Goal: Find specific page/section: Find specific page/section

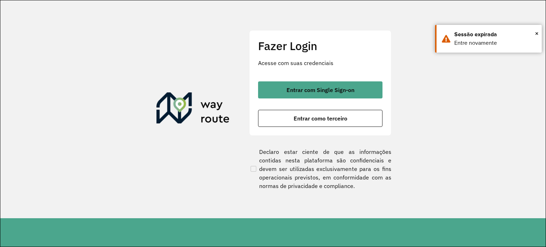
click at [328, 84] on button "Entrar com Single Sign-on" at bounding box center [320, 89] width 124 height 17
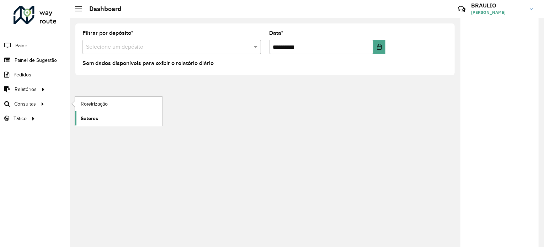
click at [96, 115] on span "Setores" at bounding box center [89, 118] width 17 height 7
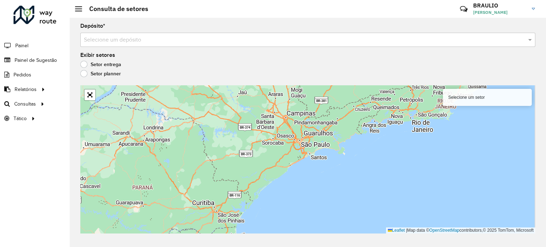
click at [126, 41] on input "text" at bounding box center [301, 40] width 434 height 9
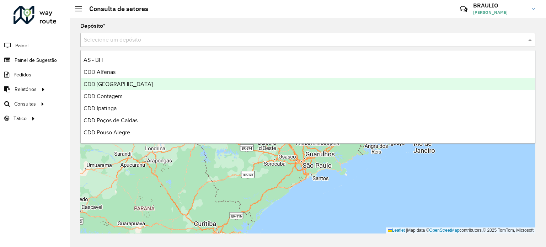
click at [121, 89] on div "CDD Belo Horizonte" at bounding box center [308, 84] width 454 height 12
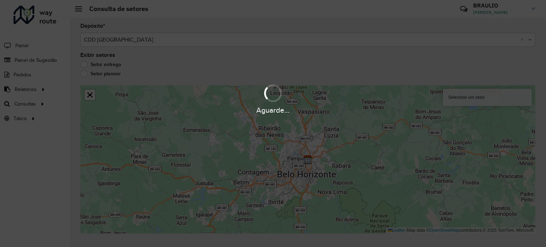
drag, startPoint x: 279, startPoint y: 184, endPoint x: 292, endPoint y: 157, distance: 30.0
click at [292, 157] on div "Aguarde..." at bounding box center [273, 123] width 546 height 247
